Goal: Complete application form: Complete application form

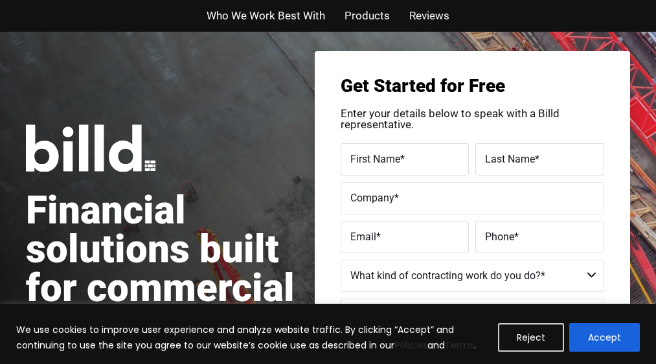
scroll to position [52, 0]
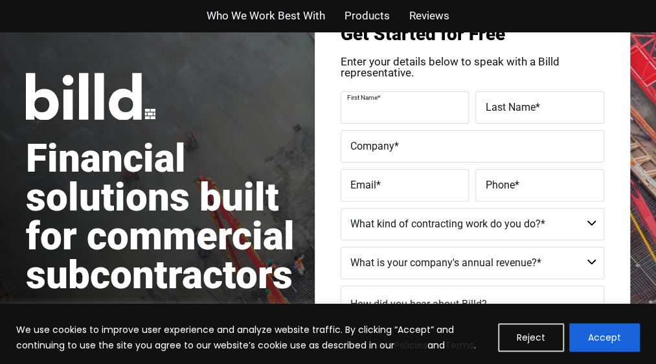
click at [398, 116] on div "First Name *" at bounding box center [407, 107] width 132 height 32
type input "j"
type input "JONATHAN"
click at [521, 124] on div "Last Name *" at bounding box center [538, 107] width 132 height 32
click at [521, 107] on label "Last Name *" at bounding box center [538, 97] width 113 height 19
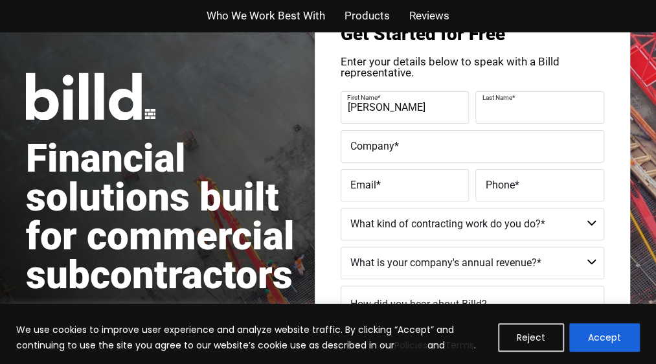
click at [521, 124] on input "Last Name *" at bounding box center [539, 107] width 129 height 32
type input "WHITEHEAD"
click at [448, 155] on label "Company *" at bounding box center [472, 146] width 244 height 19
click at [448, 163] on input "Company *" at bounding box center [473, 146] width 264 height 32
type input "HANDS ON SERVICE"
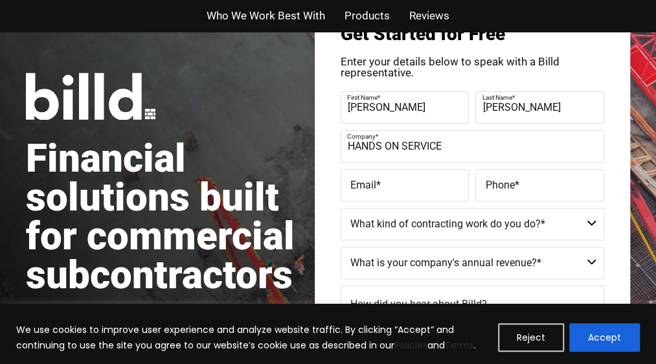
click at [381, 190] on span "*" at bounding box center [378, 184] width 5 height 12
click at [422, 201] on input "Email *" at bounding box center [405, 185] width 129 height 32
click at [460, 201] on input "Email *" at bounding box center [405, 185] width 129 height 32
type input "W"
click at [524, 194] on label "Phone *" at bounding box center [539, 185] width 109 height 19
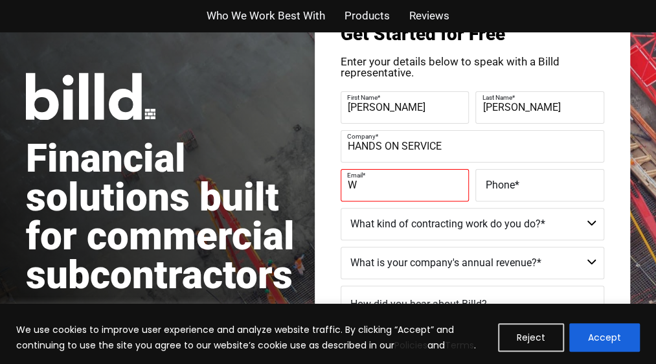
click at [524, 201] on input "Phone *" at bounding box center [539, 185] width 129 height 32
type input "(215) 704-8479"
click at [406, 201] on input "W" at bounding box center [405, 185] width 129 height 32
click at [409, 201] on input "W" at bounding box center [405, 185] width 129 height 32
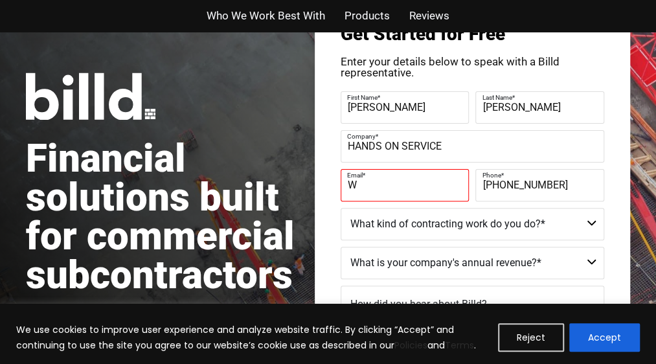
click at [460, 185] on label "Email *" at bounding box center [403, 175] width 113 height 19
click at [469, 201] on input "W" at bounding box center [405, 185] width 129 height 32
click at [460, 185] on label "Email *" at bounding box center [403, 175] width 113 height 19
click at [469, 201] on input "W" at bounding box center [405, 185] width 129 height 32
click at [460, 185] on label "Email *" at bounding box center [403, 175] width 113 height 19
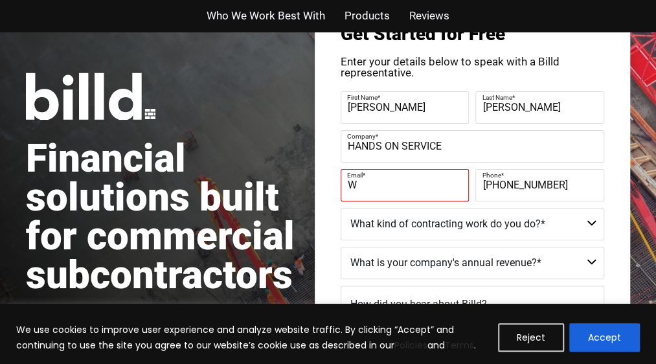
click at [469, 201] on input "W" at bounding box center [405, 185] width 129 height 32
type input "whiteheadjw66@gmail.com"
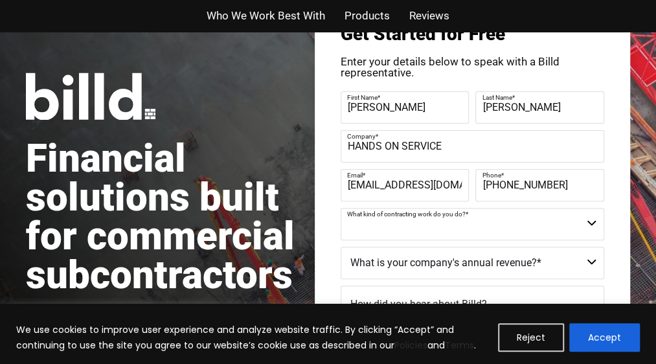
click at [604, 240] on select "Commercial Commercial and Residential Residential Not a Contractor" at bounding box center [473, 224] width 264 height 32
select select "Commercial and Residential"
click at [386, 227] on select "Commercial Commercial and Residential Residential Not a Contractor" at bounding box center [473, 224] width 264 height 32
click at [604, 279] on select "$40M + $25M - $40M $8M - $25M $4M - $8M $2M - $4M $1M - $2M Less than $1M" at bounding box center [473, 263] width 264 height 32
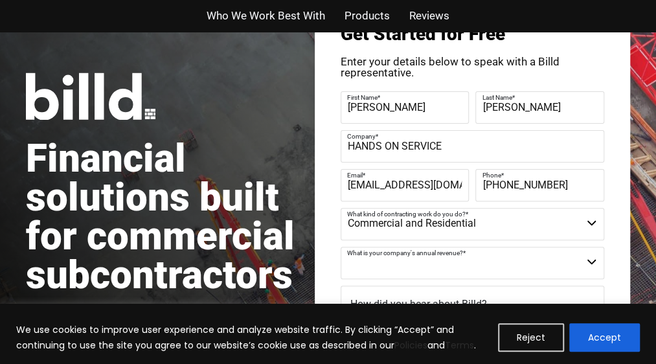
select select "Less than $1M"
click at [386, 266] on select "$40M + $25M - $40M $8M - $25M $4M - $8M $2M - $4M $1M - $2M Less than $1M" at bounding box center [473, 263] width 264 height 32
click at [477, 240] on select "Commercial Commercial and Residential Residential Not a Contractor" at bounding box center [473, 224] width 264 height 32
click at [587, 273] on select "$40M + $25M - $40M $8M - $25M $4M - $8M $2M - $4M $1M - $2M Less than $1M" at bounding box center [473, 263] width 264 height 32
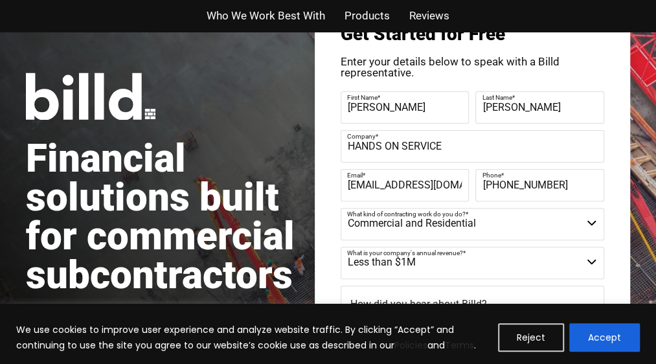
click at [630, 300] on div "Get Started for Free Enter your details below to speak with a Billd representat…" at bounding box center [472, 245] width 315 height 492
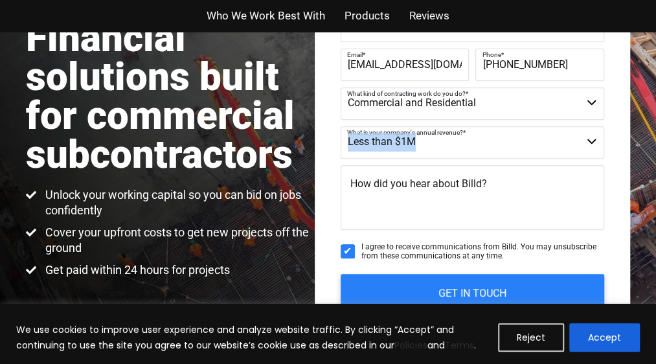
scroll to position [181, 0]
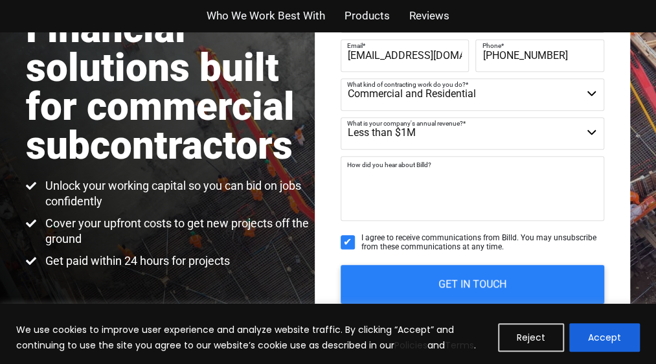
click at [593, 198] on textarea "How did you hear about Billd?" at bounding box center [473, 188] width 264 height 65
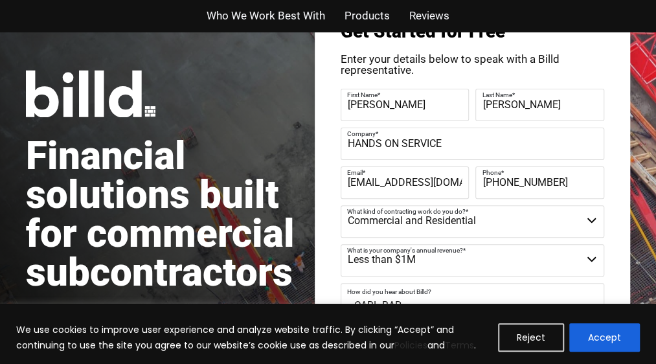
scroll to position [373, 0]
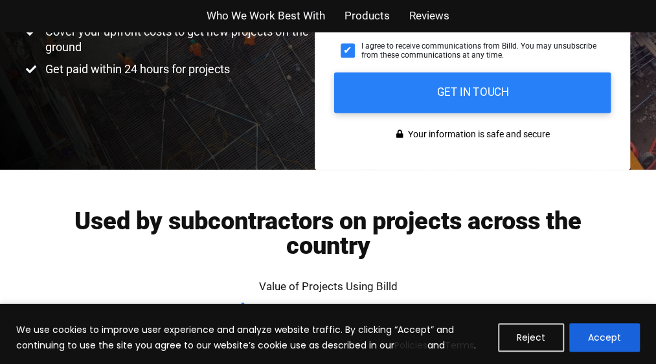
type textarea "CABL BAR"
click at [560, 113] on input "GET IN TOUCH" at bounding box center [472, 92] width 277 height 41
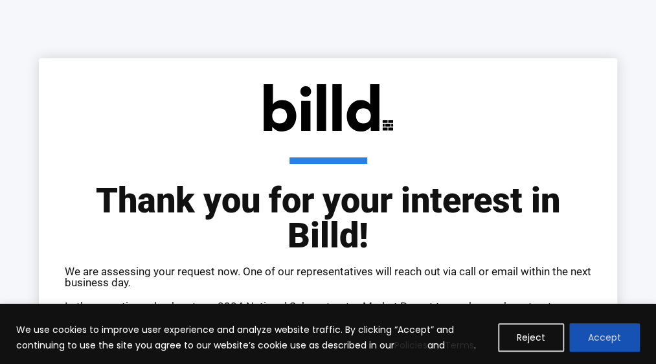
click at [618, 343] on button "Accept" at bounding box center [604, 337] width 71 height 29
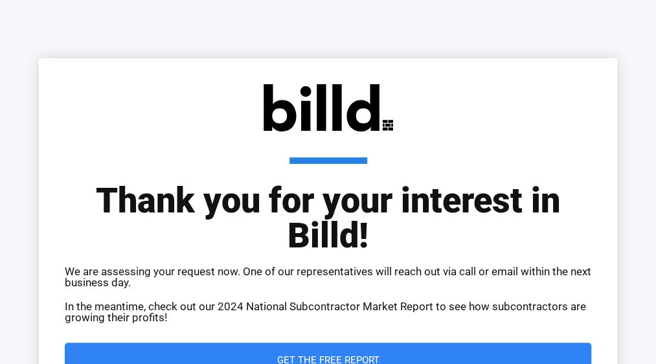
click at [342, 356] on span "Get the Free Report" at bounding box center [328, 361] width 102 height 10
